Goal: Task Accomplishment & Management: Manage account settings

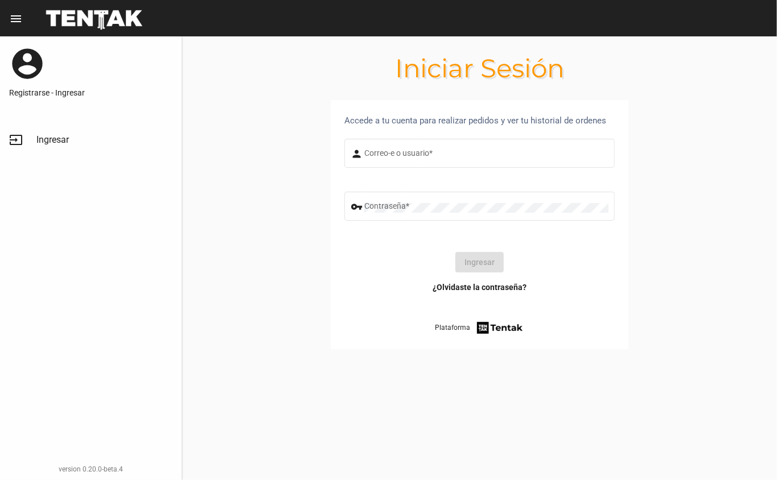
type input "DANKEHMB"
click at [496, 282] on link "¿Olvidaste la contraseña?" at bounding box center [479, 287] width 94 height 11
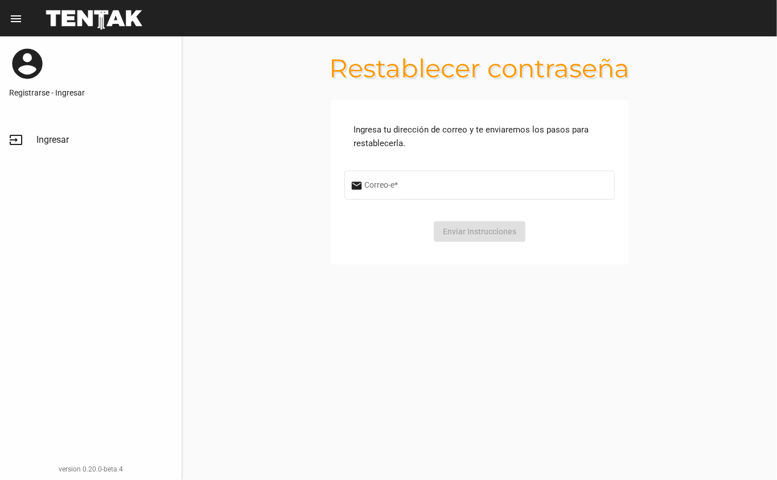
click at [76, 88] on link "Registrarse - Ingresar" at bounding box center [90, 92] width 163 height 11
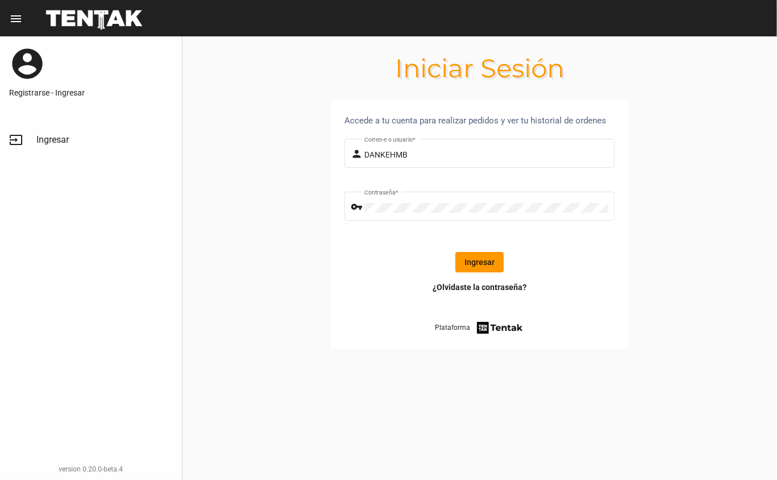
click at [487, 258] on button "Ingresar" at bounding box center [479, 262] width 48 height 20
